Goal: Information Seeking & Learning: Check status

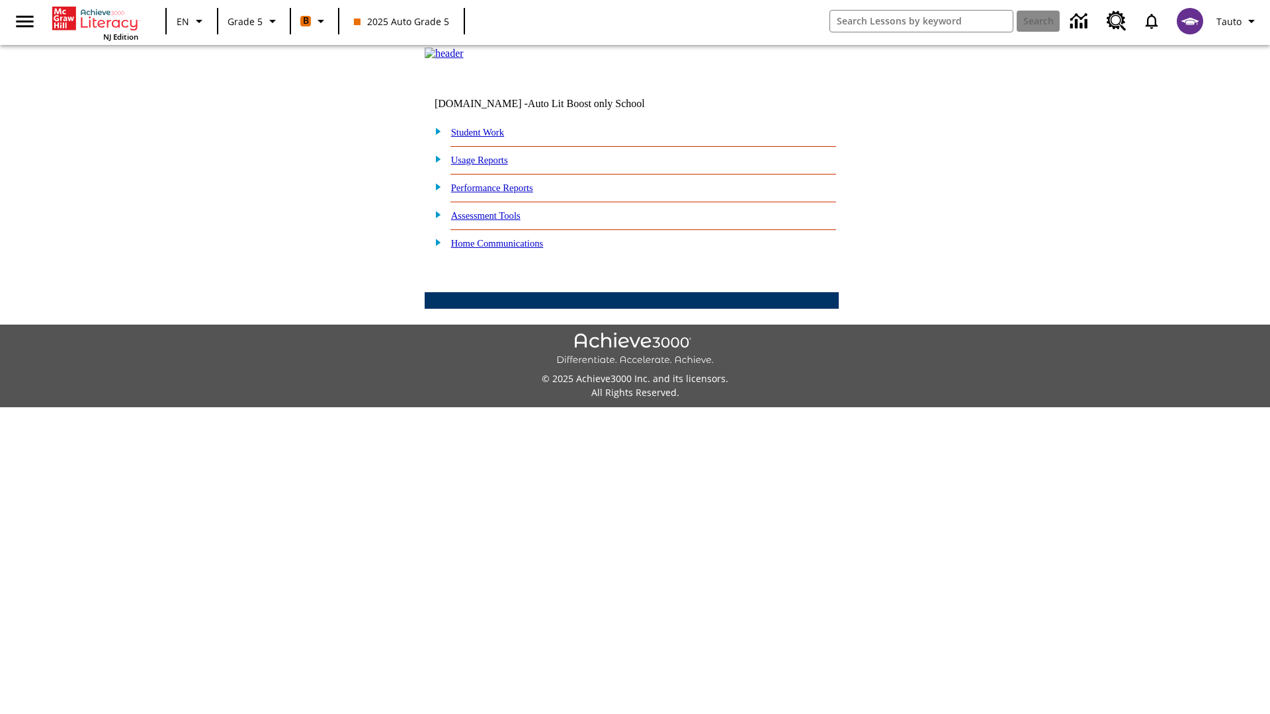
click at [506, 193] on link "Performance Reports" at bounding box center [492, 188] width 82 height 11
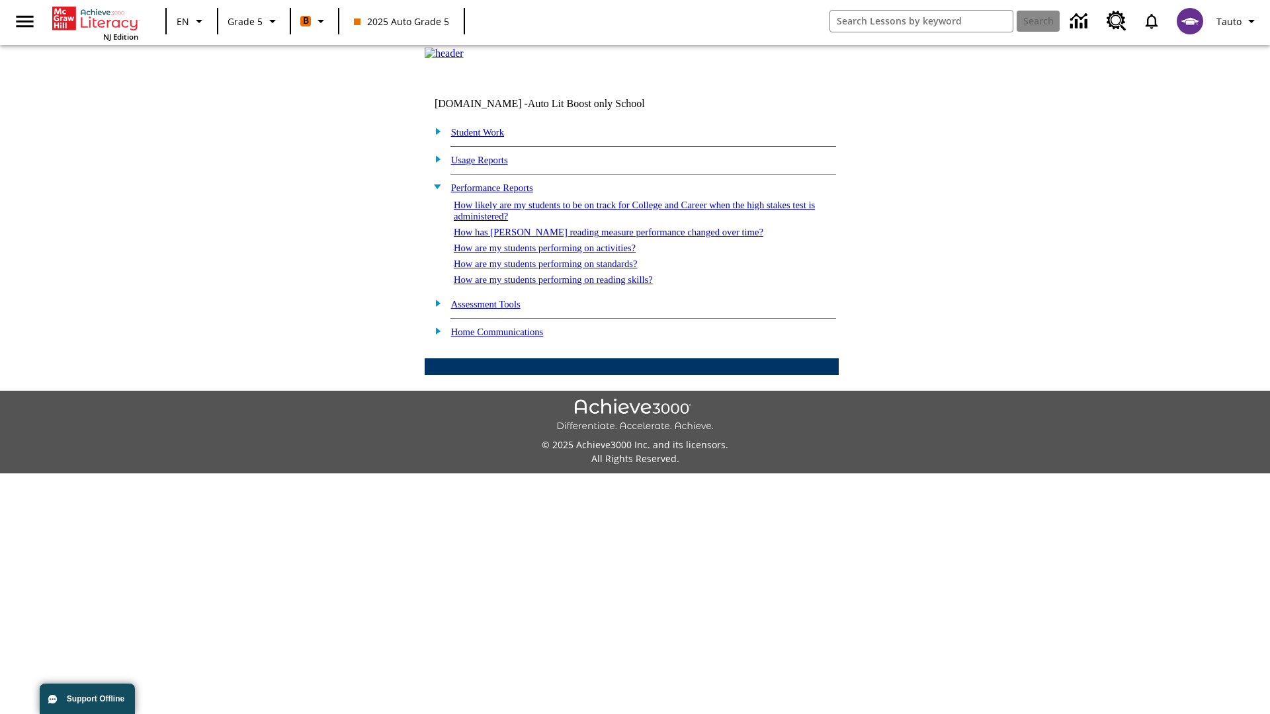
click at [560, 269] on link "How are my students performing on standards?" at bounding box center [546, 264] width 184 height 11
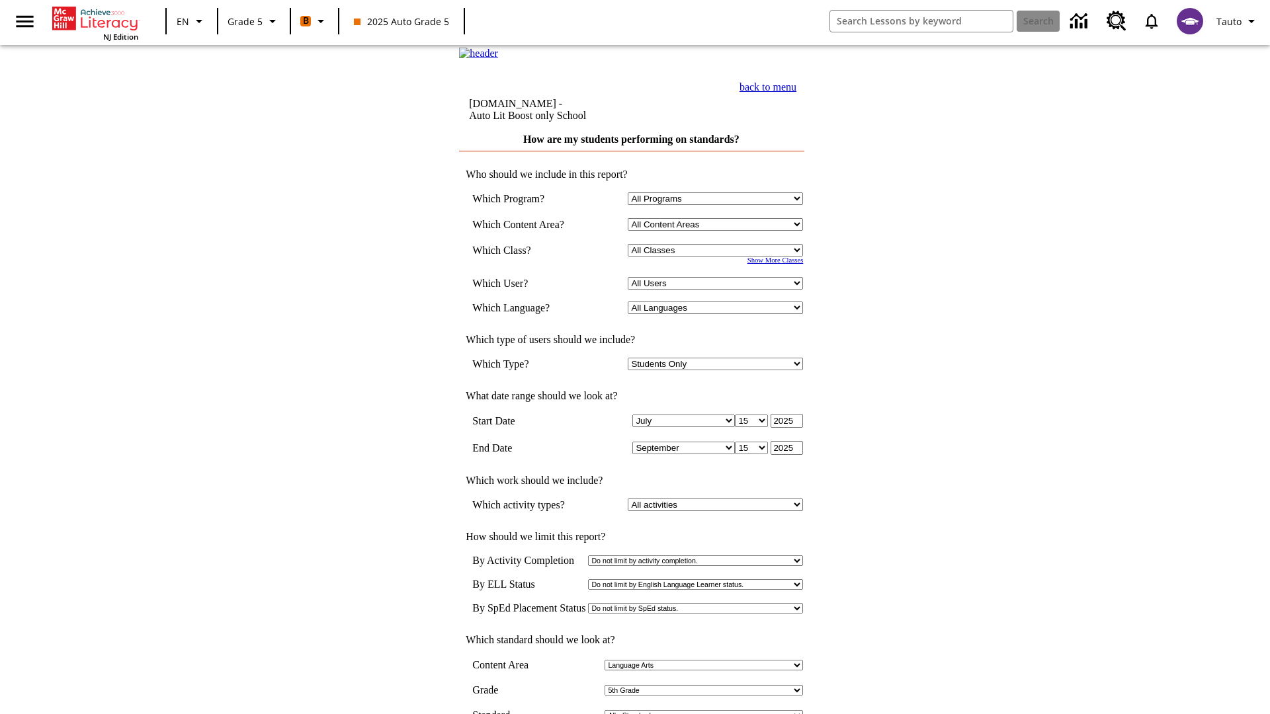
click at [718, 257] on select "Select a Class: All Classes 2025 Auto Grade 5 OL 2025 Auto Grade 6" at bounding box center [715, 250] width 175 height 13
select select "11133131"
click at [718, 290] on select "All Users Cat, Sautoen Cat, Sautoes Cat, Sautoss Donotlogin, Sautoen Twoschools…" at bounding box center [715, 283] width 175 height 13
select select "21437107"
